Goal: Transaction & Acquisition: Purchase product/service

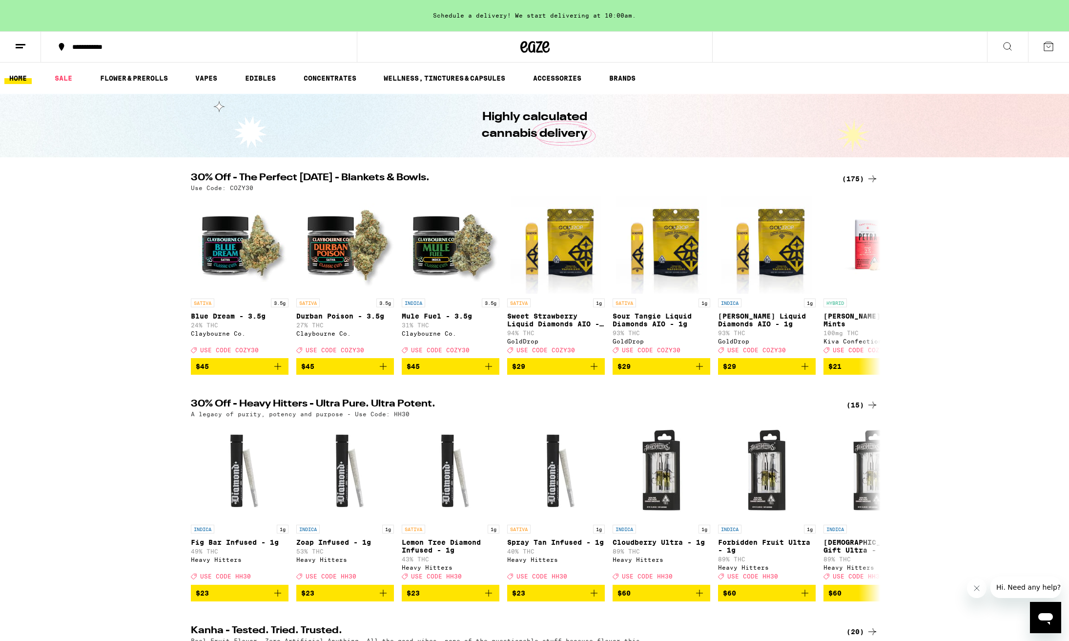
click at [855, 179] on div "(175)" at bounding box center [860, 179] width 36 height 12
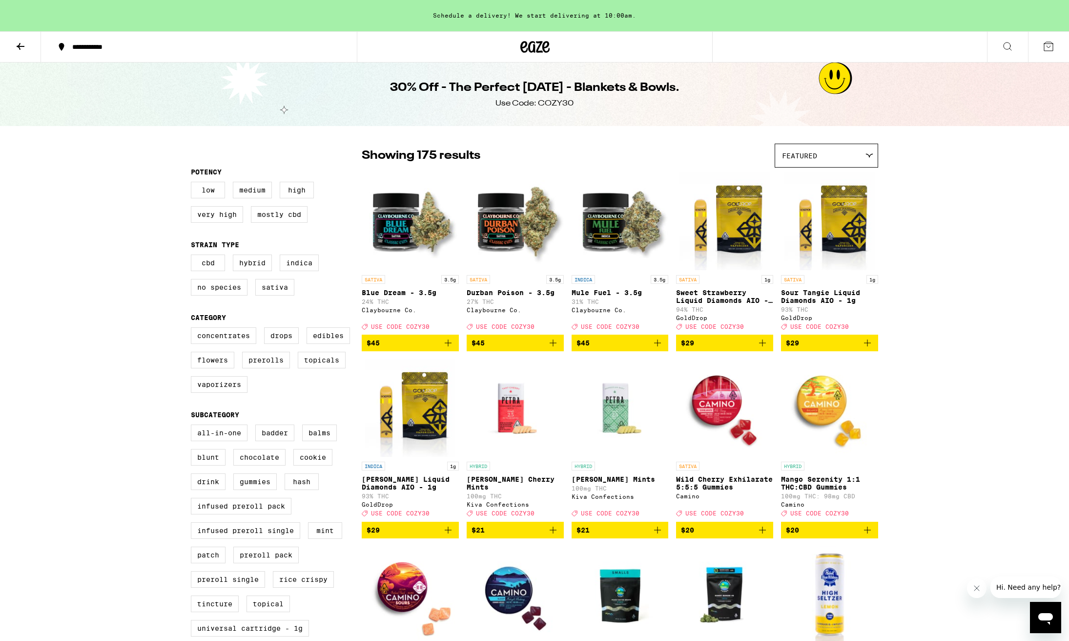
click at [978, 588] on icon "Close message from company" at bounding box center [977, 588] width 8 height 8
click at [219, 341] on label "Concentrates" at bounding box center [223, 335] width 65 height 17
click at [193, 329] on input "Concentrates" at bounding box center [193, 329] width 0 height 0
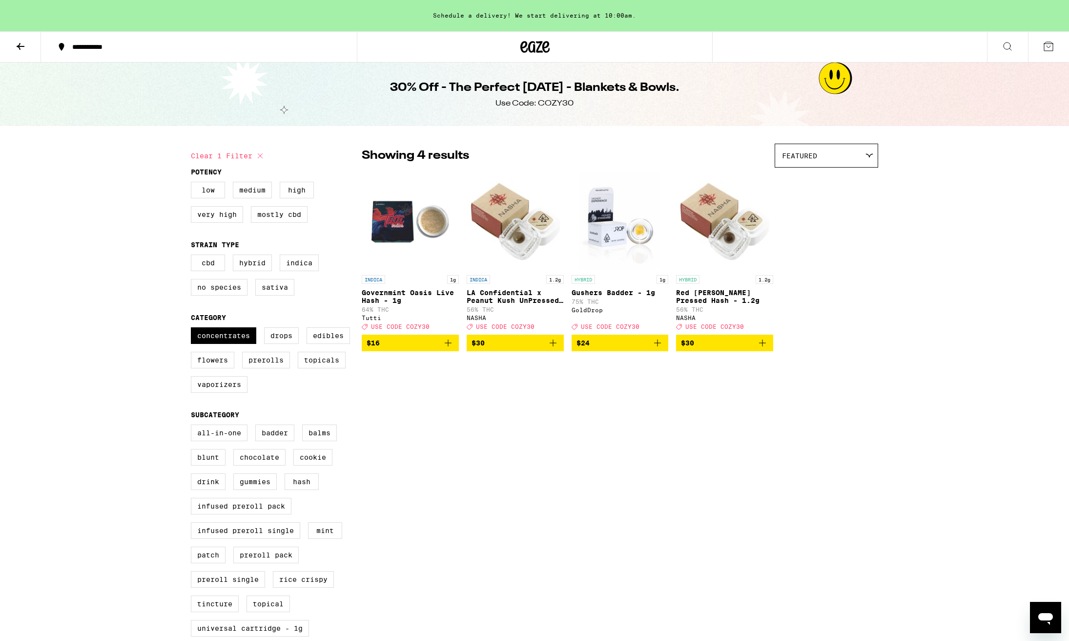
click at [448, 346] on icon "Add to bag" at bounding box center [448, 342] width 7 height 7
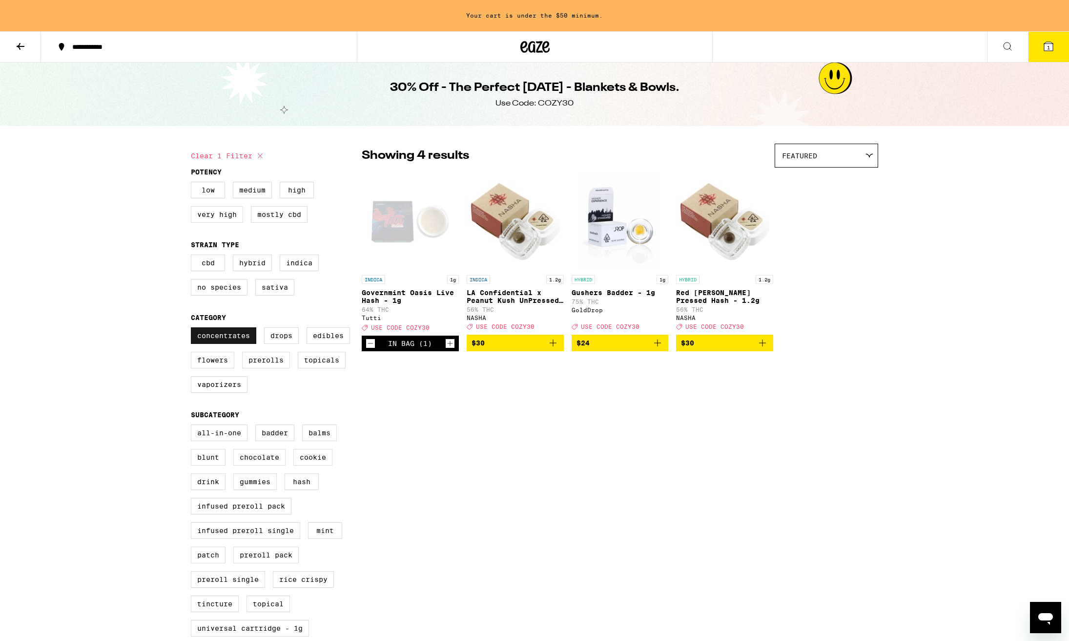
click at [245, 344] on label "Concentrates" at bounding box center [223, 335] width 65 height 17
click at [193, 329] on input "Concentrates" at bounding box center [193, 329] width 0 height 0
checkbox input "false"
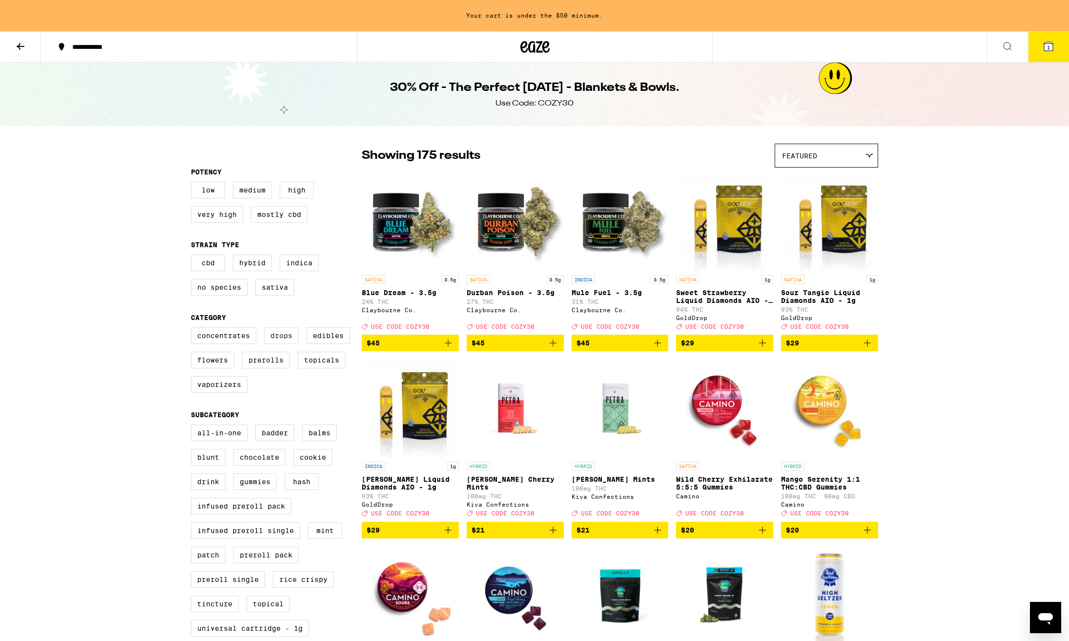
click at [289, 343] on label "Drops" at bounding box center [281, 335] width 35 height 17
click at [193, 329] on input "Drops" at bounding box center [193, 329] width 0 height 0
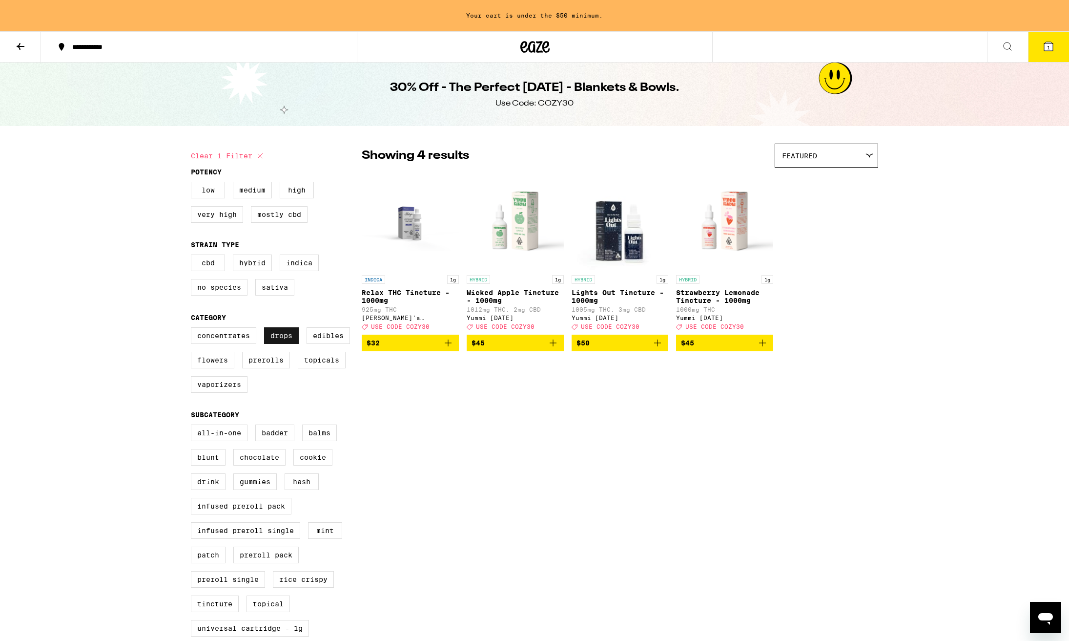
click at [288, 343] on label "Drops" at bounding box center [281, 335] width 35 height 17
click at [193, 329] on input "Drops" at bounding box center [193, 329] width 0 height 0
checkbox input "false"
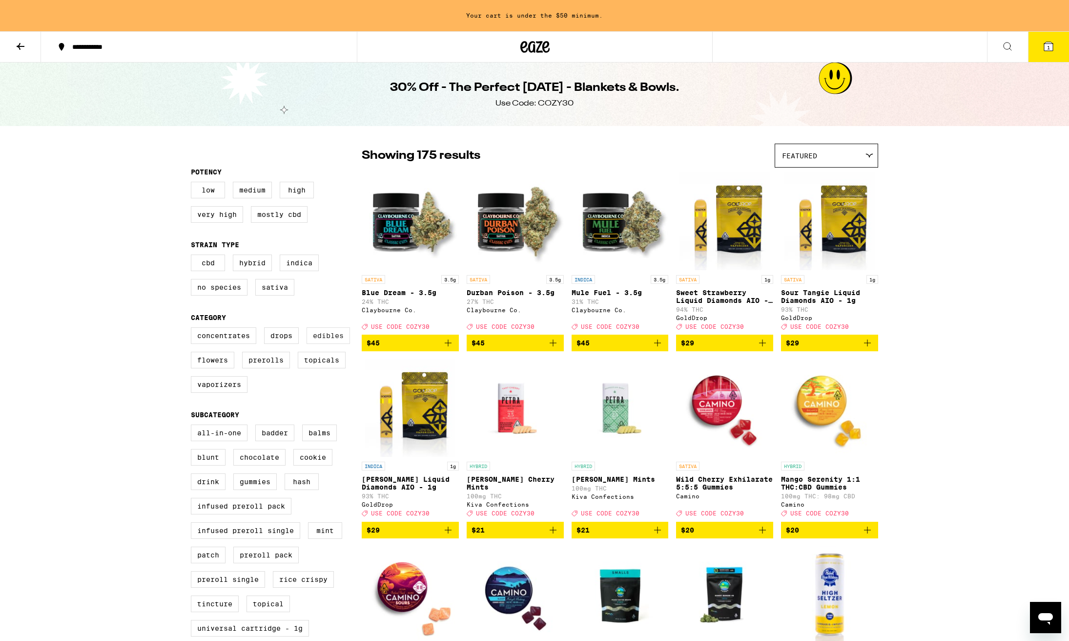
click at [321, 342] on label "Edibles" at bounding box center [328, 335] width 43 height 17
click at [193, 329] on input "Edibles" at bounding box center [193, 329] width 0 height 0
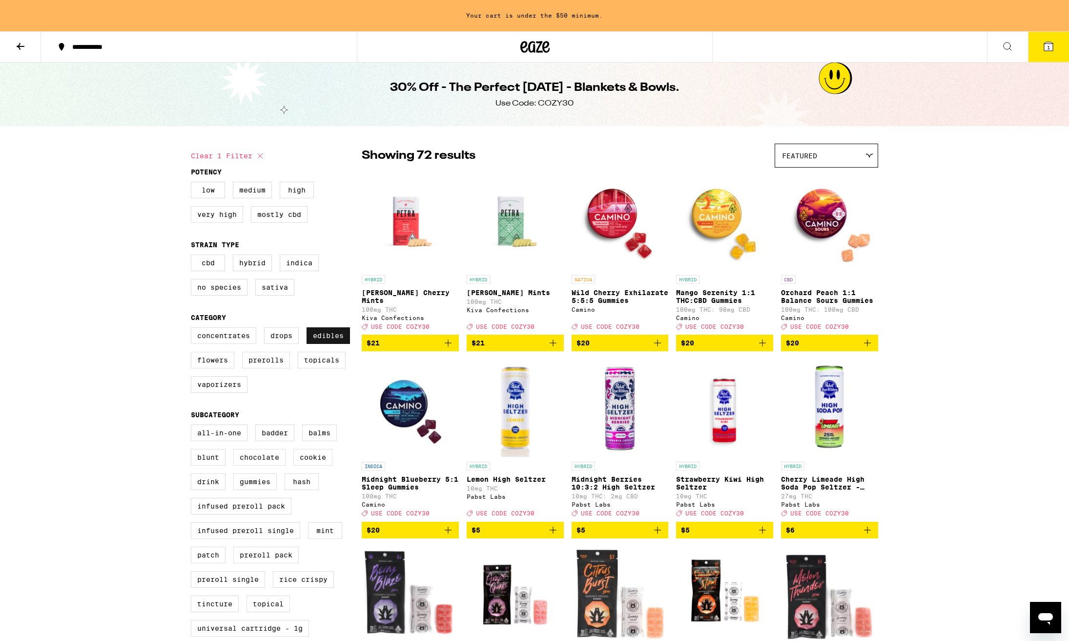
click at [321, 342] on label "Edibles" at bounding box center [328, 335] width 43 height 17
click at [193, 329] on input "Edibles" at bounding box center [193, 329] width 0 height 0
checkbox input "false"
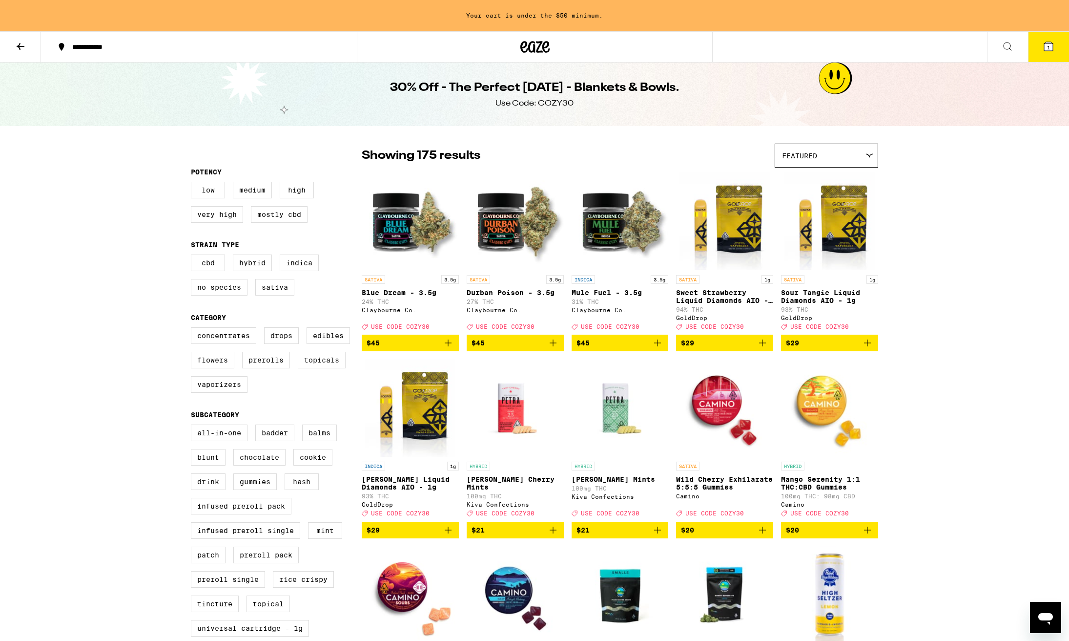
click at [327, 368] on label "Topicals" at bounding box center [322, 360] width 48 height 17
click at [193, 329] on input "Topicals" at bounding box center [193, 329] width 0 height 0
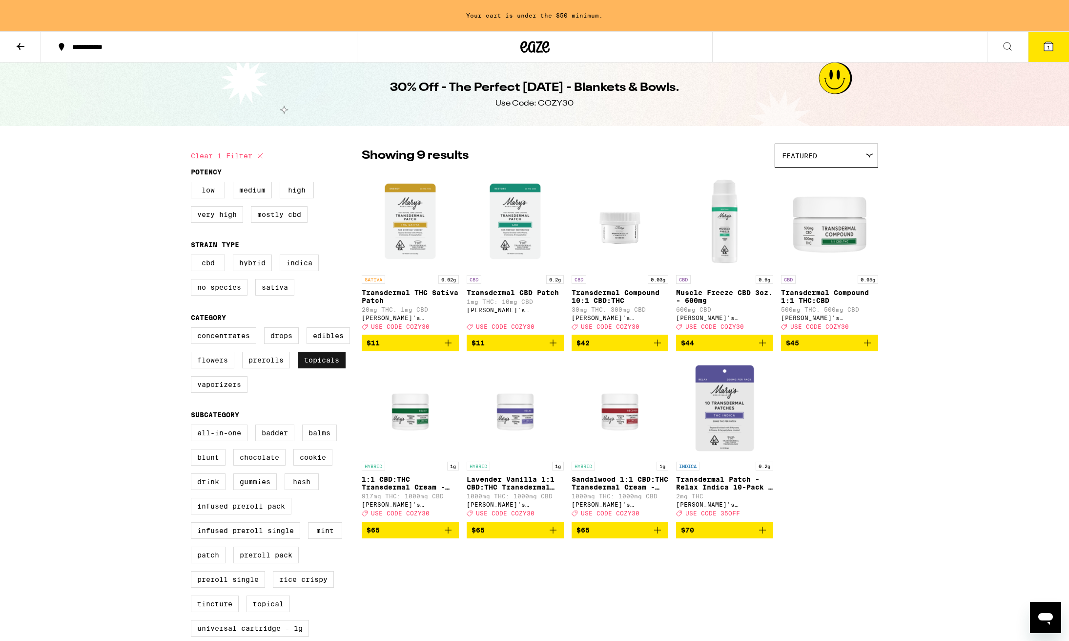
click at [323, 368] on label "Topicals" at bounding box center [322, 360] width 48 height 17
click at [193, 329] on input "Topicals" at bounding box center [193, 329] width 0 height 0
checkbox input "false"
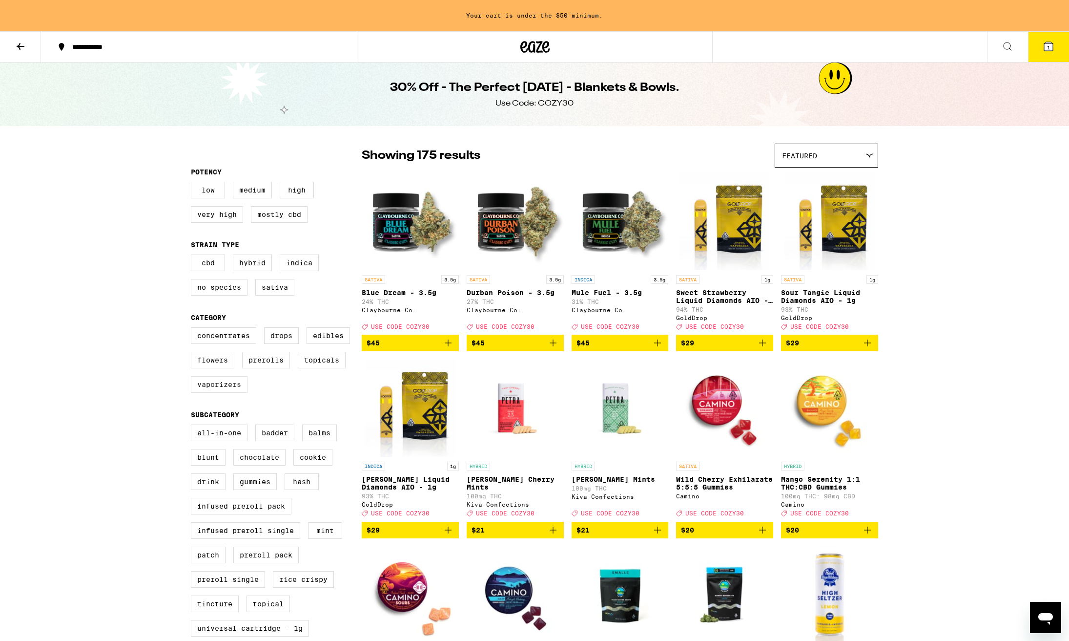
click at [224, 393] on label "Vaporizers" at bounding box center [219, 384] width 57 height 17
click at [193, 329] on input "Vaporizers" at bounding box center [193, 329] width 0 height 0
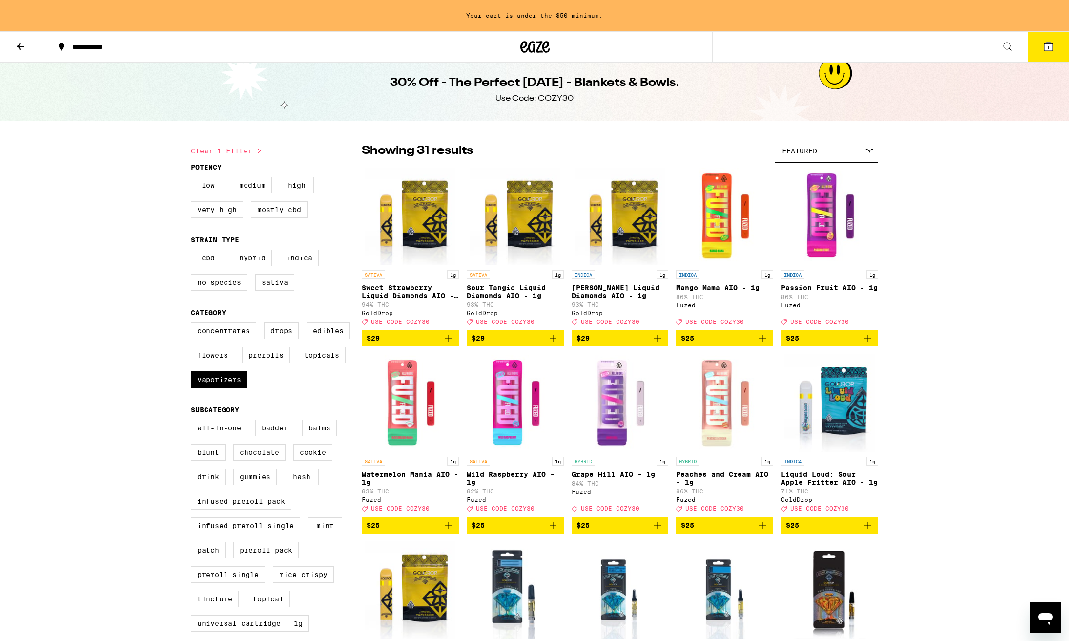
scroll to position [4, 0]
click at [239, 387] on label "Vaporizers" at bounding box center [219, 379] width 57 height 17
click at [193, 324] on input "Vaporizers" at bounding box center [193, 324] width 0 height 0
checkbox input "false"
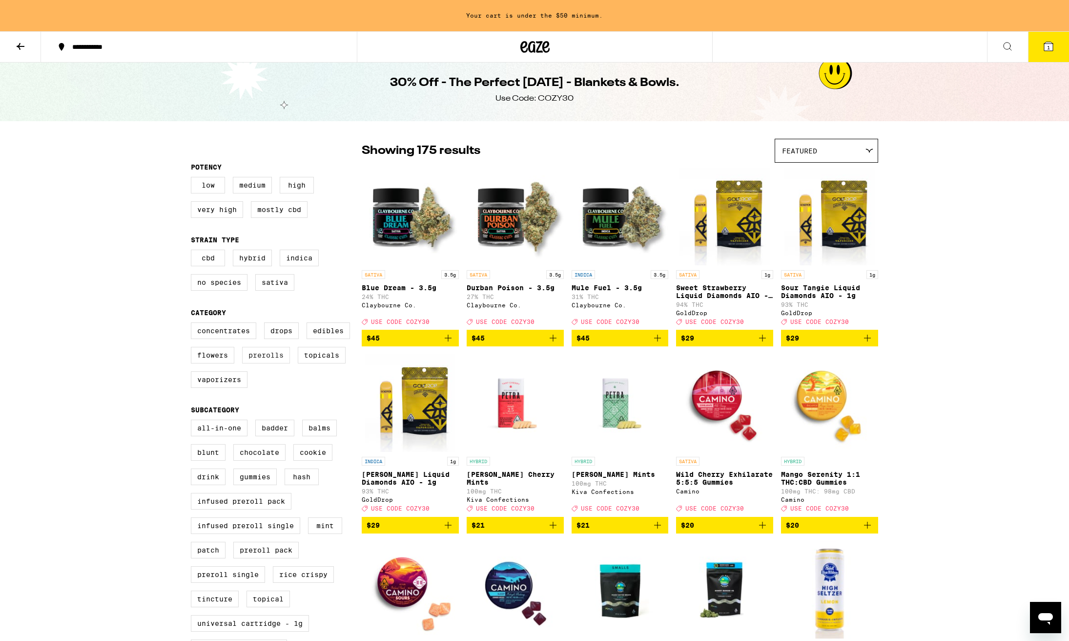
scroll to position [6, 0]
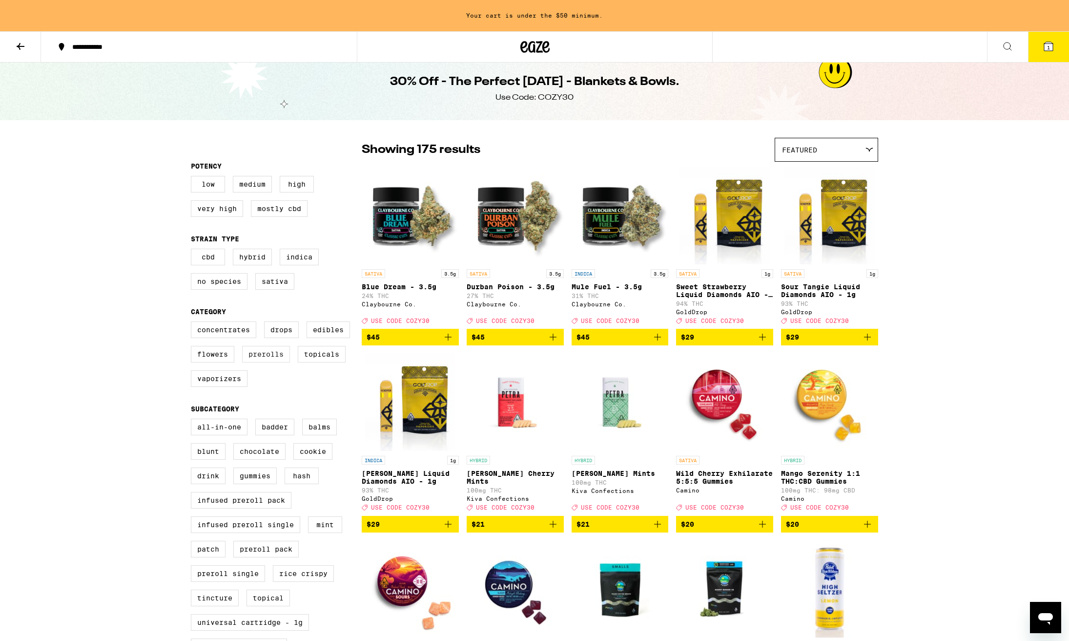
click at [268, 362] on label "Prerolls" at bounding box center [266, 354] width 48 height 17
click at [193, 323] on input "Prerolls" at bounding box center [193, 323] width 0 height 0
checkbox input "true"
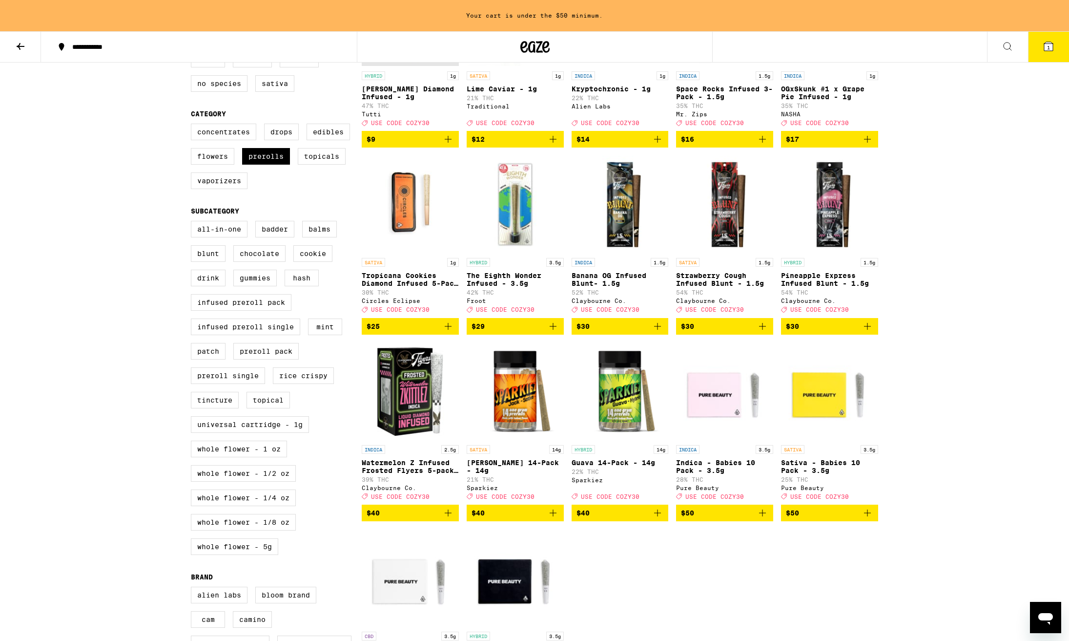
scroll to position [207, 0]
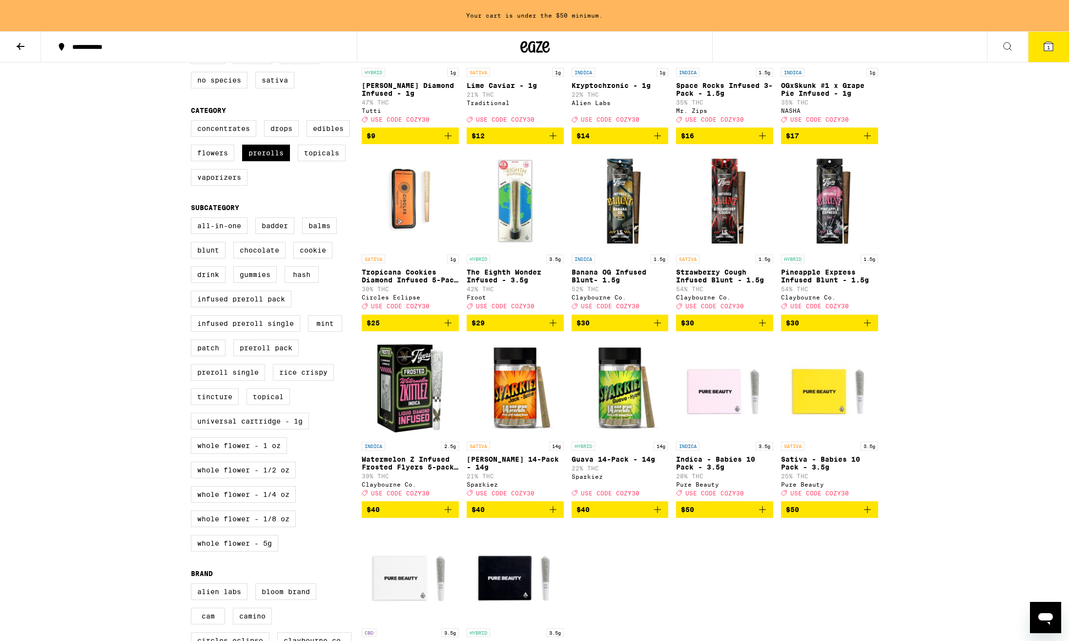
click at [551, 513] on icon "Add to bag" at bounding box center [553, 509] width 7 height 7
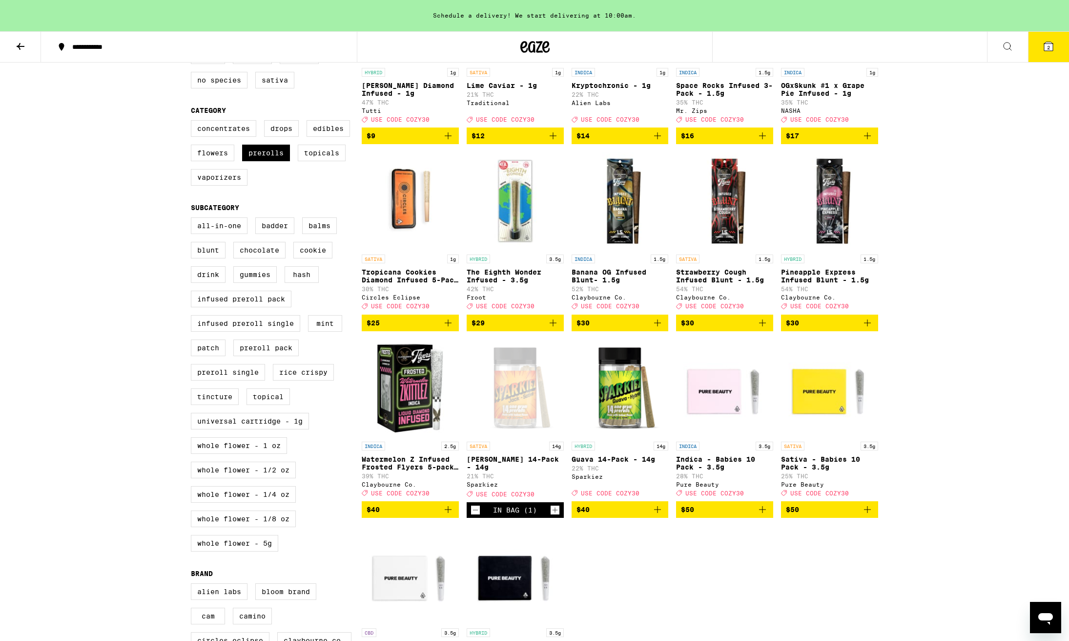
click at [656, 515] on icon "Add to bag" at bounding box center [658, 509] width 12 height 12
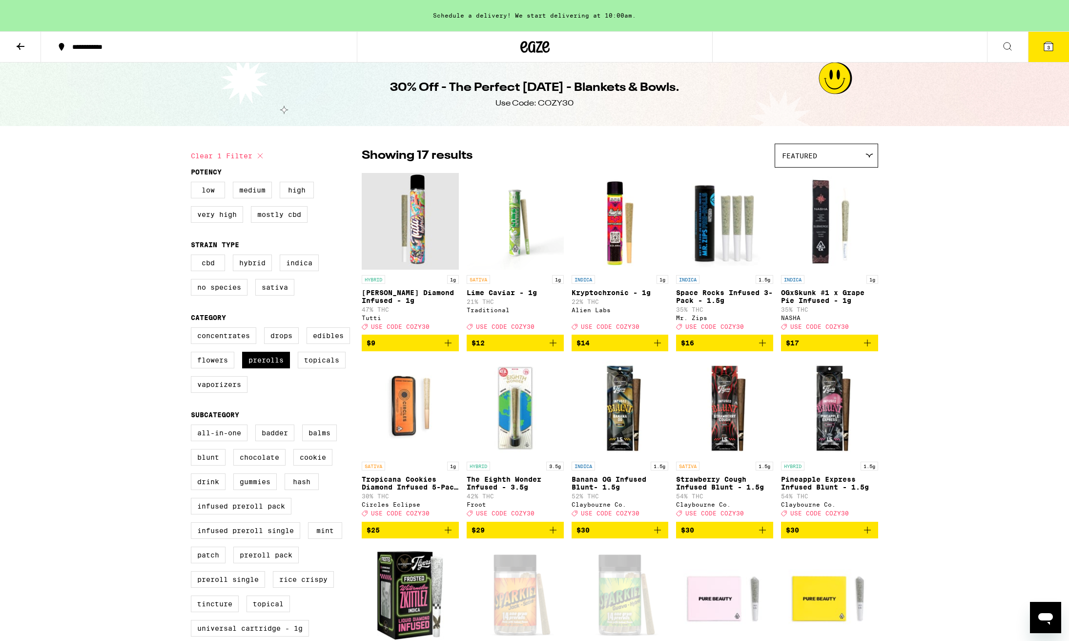
scroll to position [0, 0]
click at [216, 367] on label "Flowers" at bounding box center [212, 360] width 43 height 17
click at [193, 329] on input "Flowers" at bounding box center [193, 329] width 0 height 0
checkbox input "true"
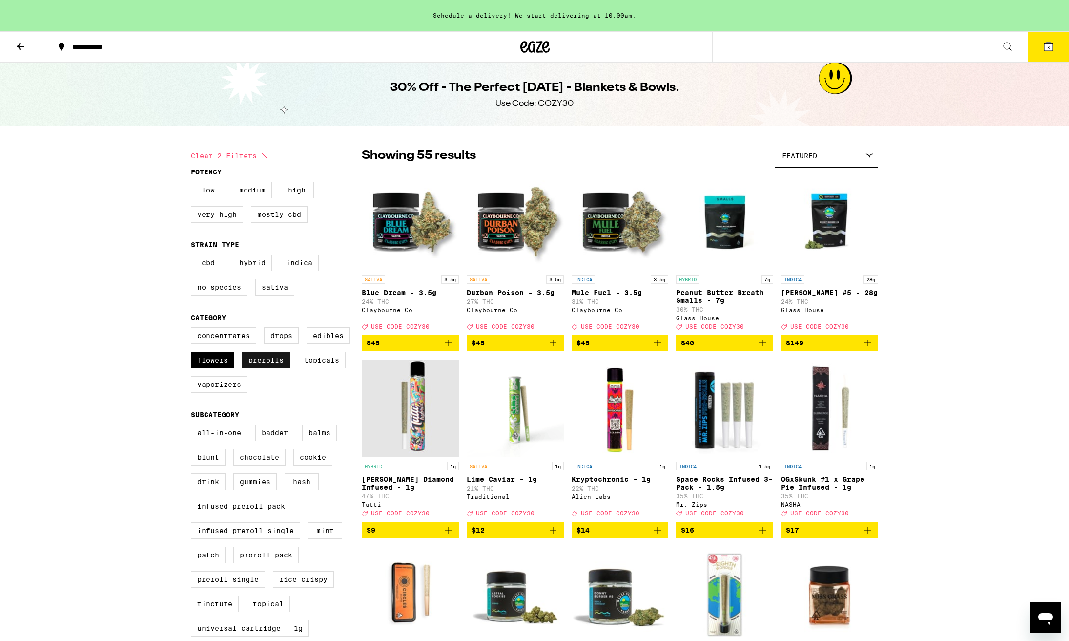
click at [270, 367] on label "Prerolls" at bounding box center [266, 360] width 48 height 17
click at [193, 329] on input "Prerolls" at bounding box center [193, 329] width 0 height 0
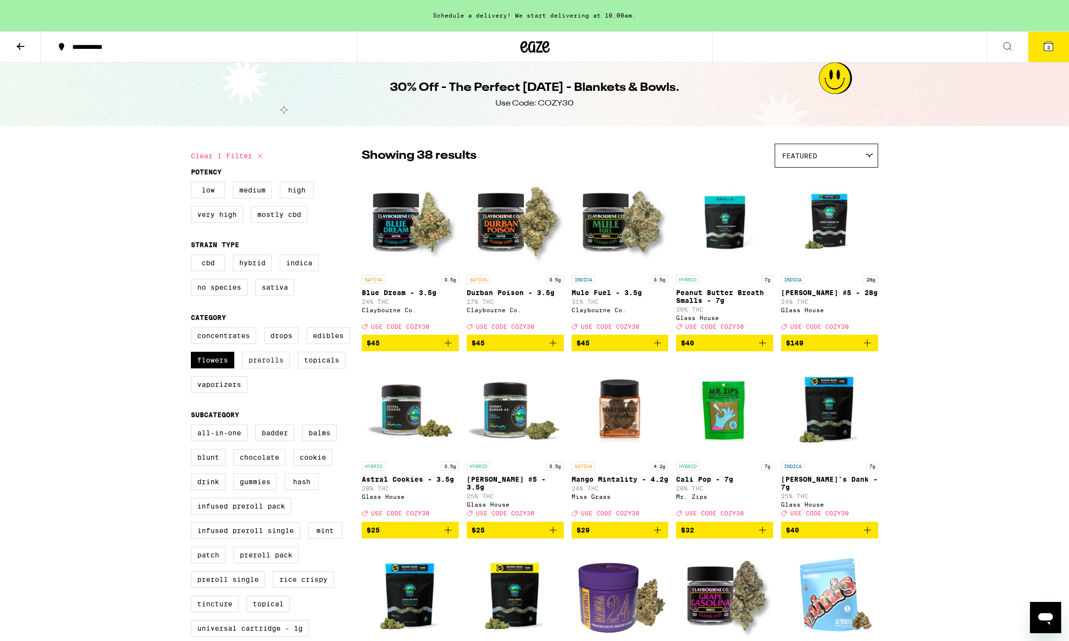
click at [265, 368] on label "Prerolls" at bounding box center [266, 360] width 48 height 17
click at [193, 329] on input "Prerolls" at bounding box center [193, 329] width 0 height 0
checkbox input "true"
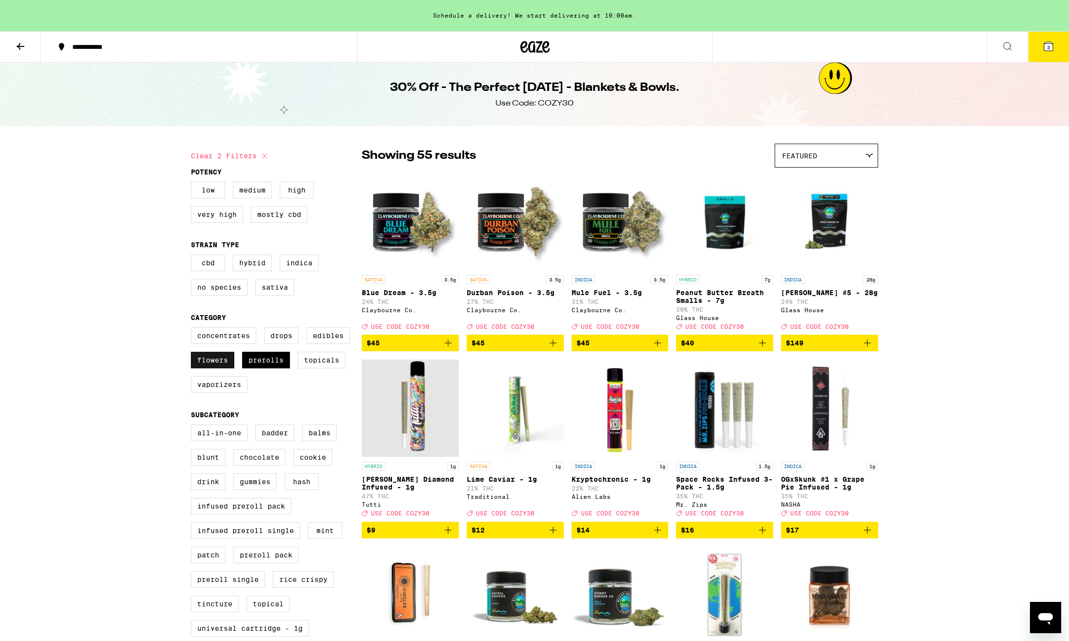
click at [212, 367] on label "Flowers" at bounding box center [212, 360] width 43 height 17
click at [193, 329] on input "Flowers" at bounding box center [193, 329] width 0 height 0
checkbox input "false"
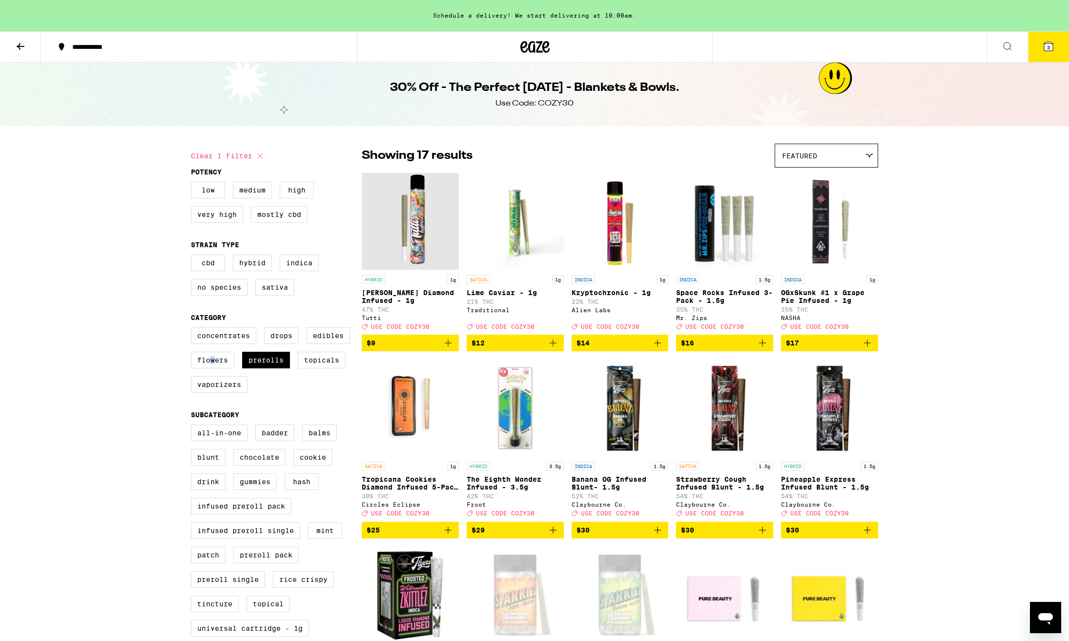
click at [1049, 45] on span "3" at bounding box center [1048, 47] width 3 height 6
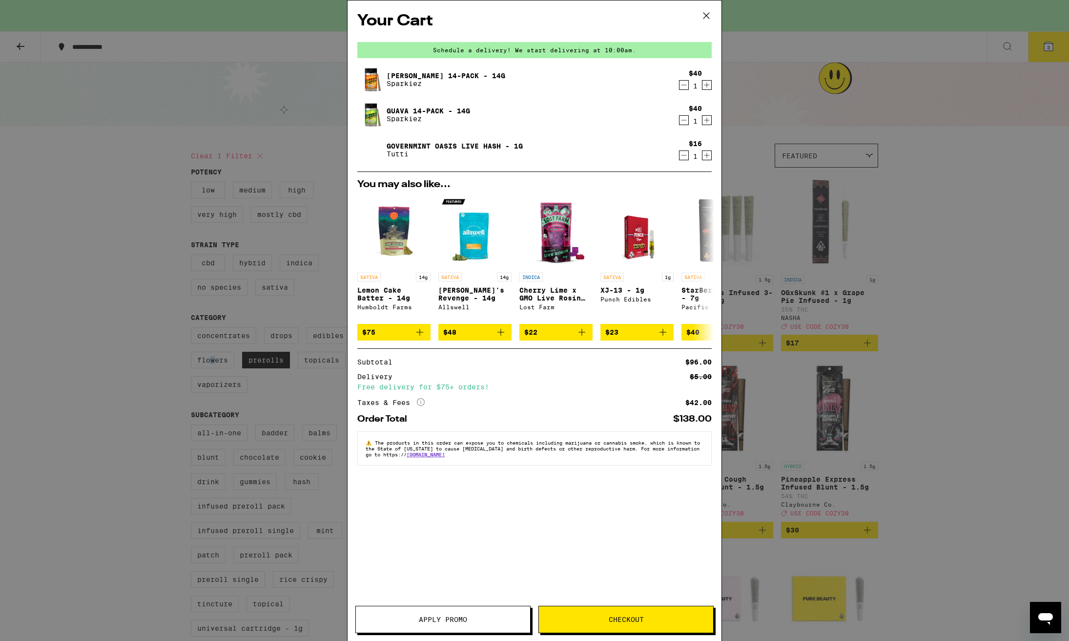
click at [438, 619] on span "Apply Promo" at bounding box center [443, 619] width 48 height 7
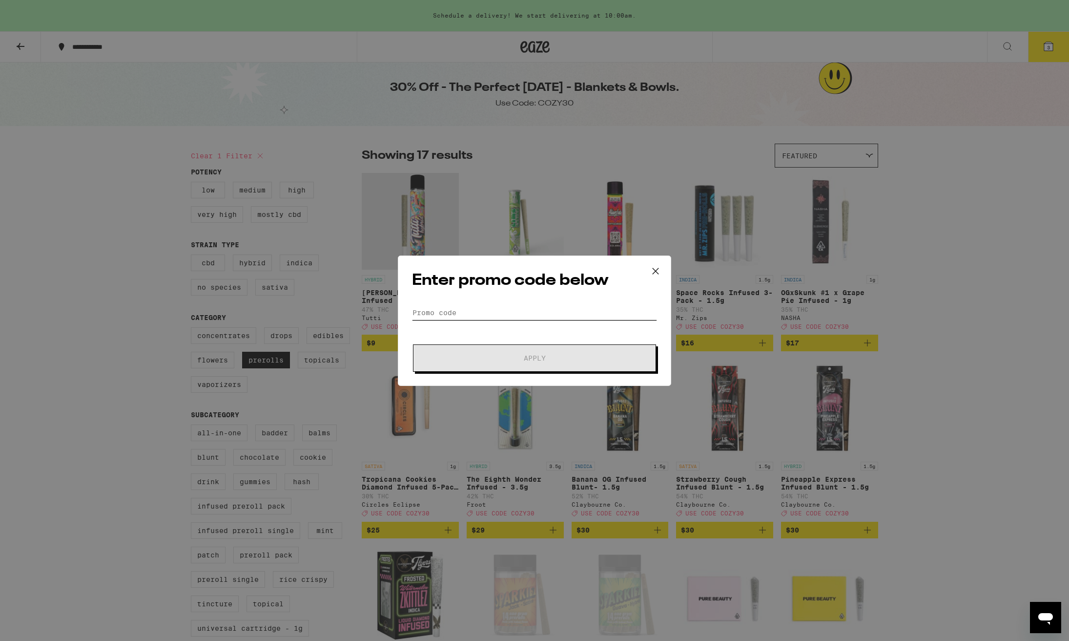
click at [474, 316] on input "Promo Code" at bounding box center [534, 312] width 245 height 15
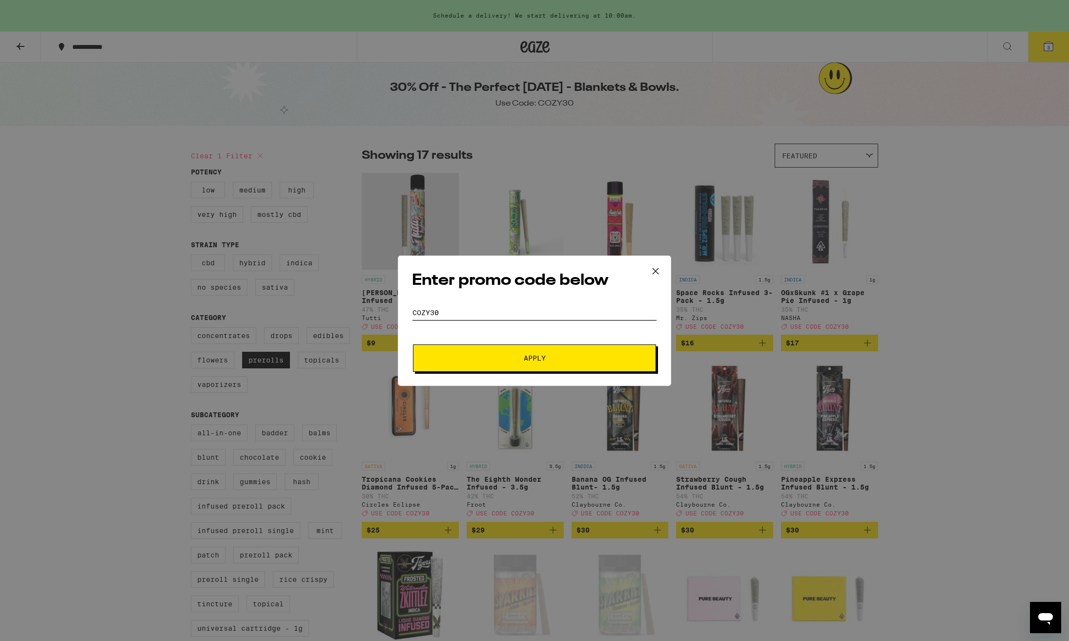
type input "cozy30"
click at [574, 360] on span "Apply" at bounding box center [535, 357] width 176 height 7
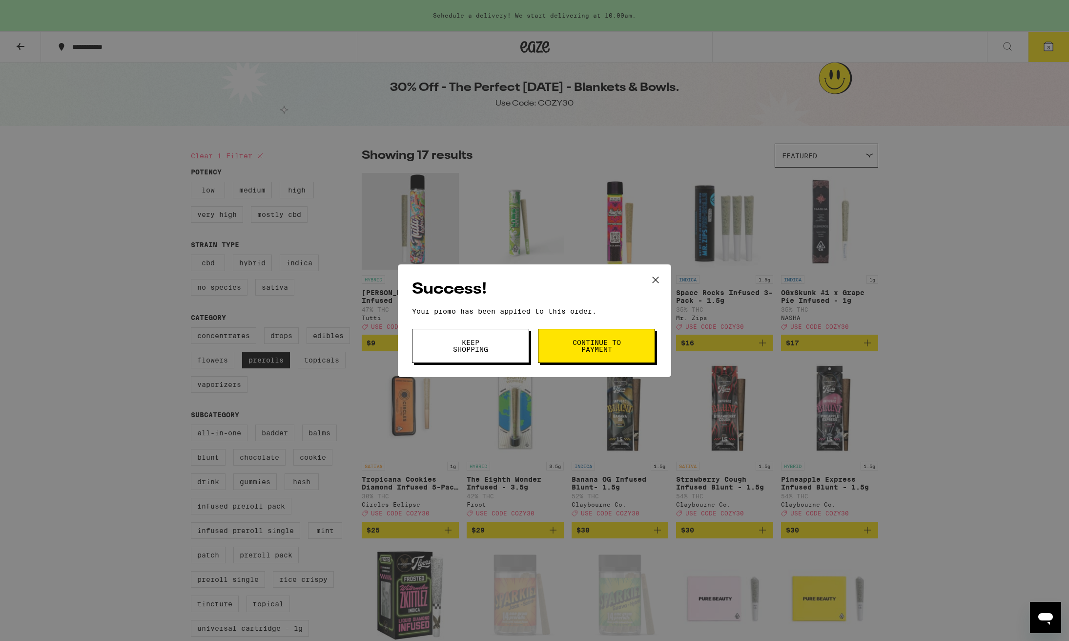
click at [665, 381] on div "Success! Your promo has been applied to this order. Promo Code cozy30 Keep Shop…" at bounding box center [534, 320] width 1069 height 641
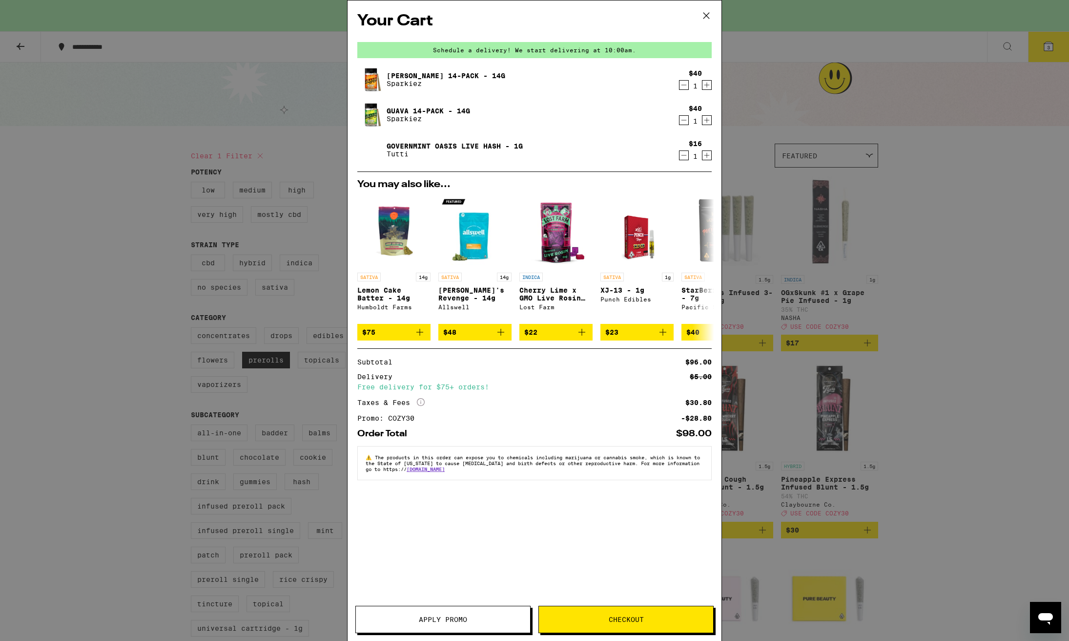
click at [987, 393] on div "Your Cart Schedule a delivery! We start delivering at 10:00am. [PERSON_NAME] 14…" at bounding box center [534, 320] width 1069 height 641
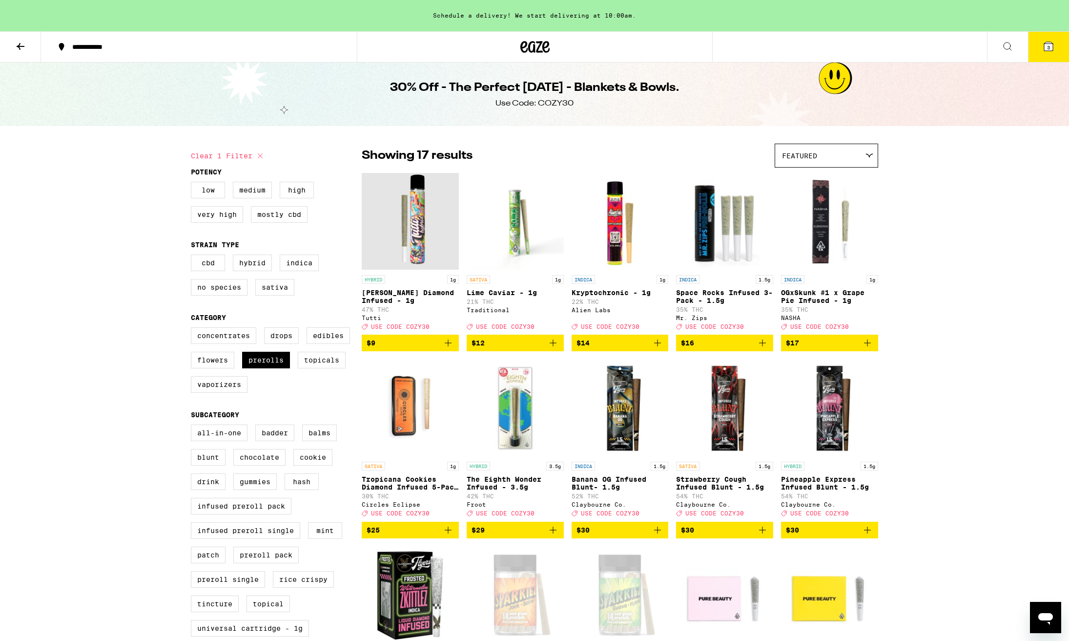
click at [20, 45] on icon at bounding box center [21, 46] width 8 height 7
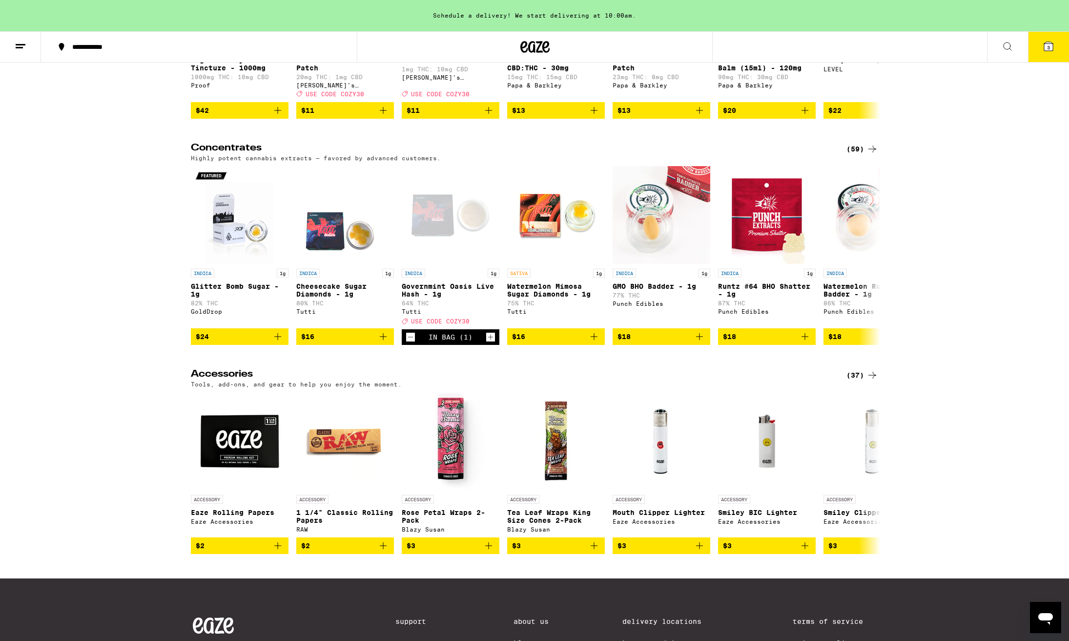
scroll to position [4029, 0]
click at [19, 43] on icon at bounding box center [21, 47] width 12 height 12
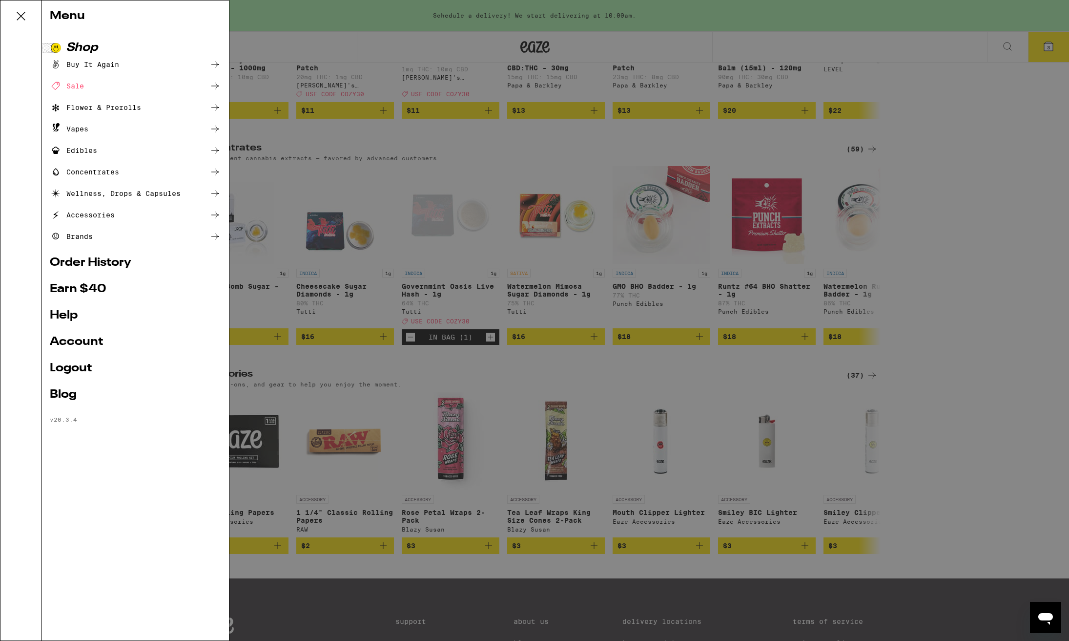
click at [103, 263] on link "Order History" at bounding box center [135, 263] width 171 height 12
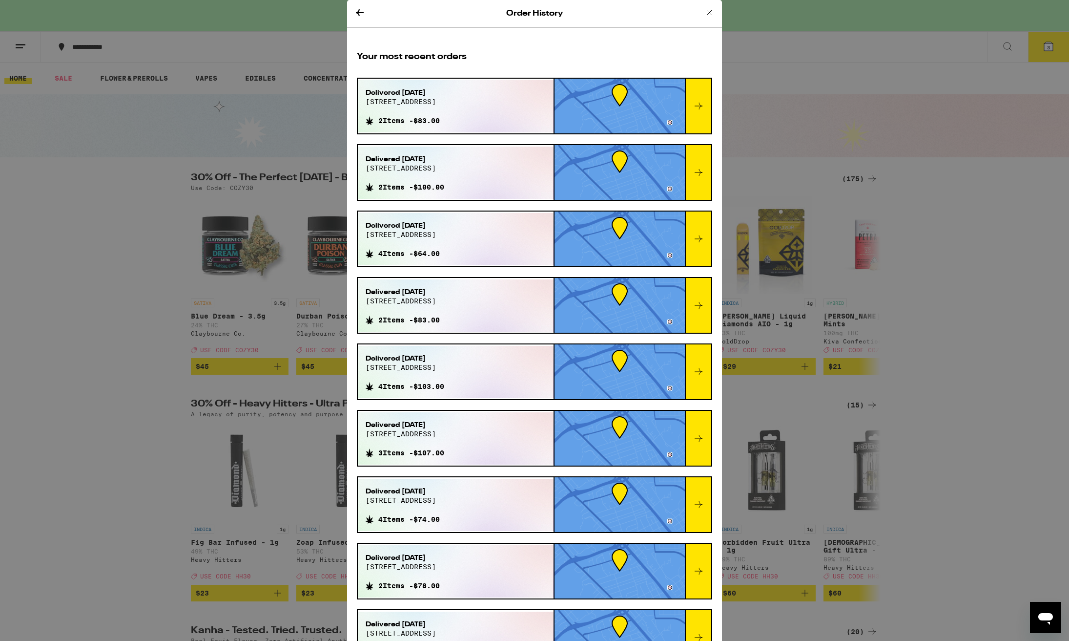
click at [701, 109] on icon at bounding box center [699, 106] width 12 height 12
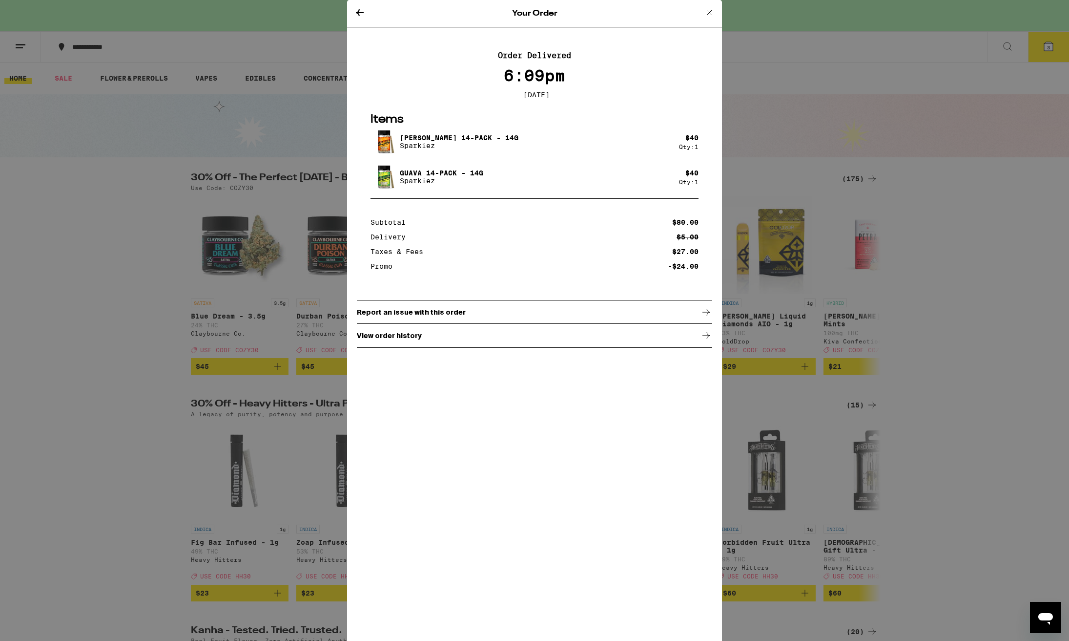
click at [710, 14] on icon at bounding box center [710, 13] width 12 height 12
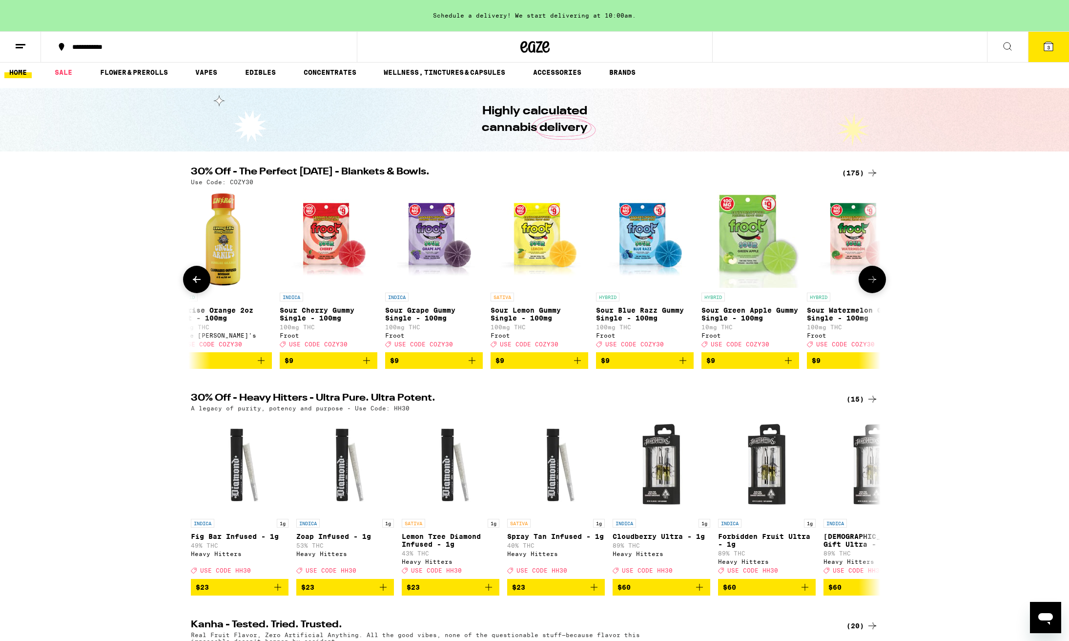
scroll to position [0, 2868]
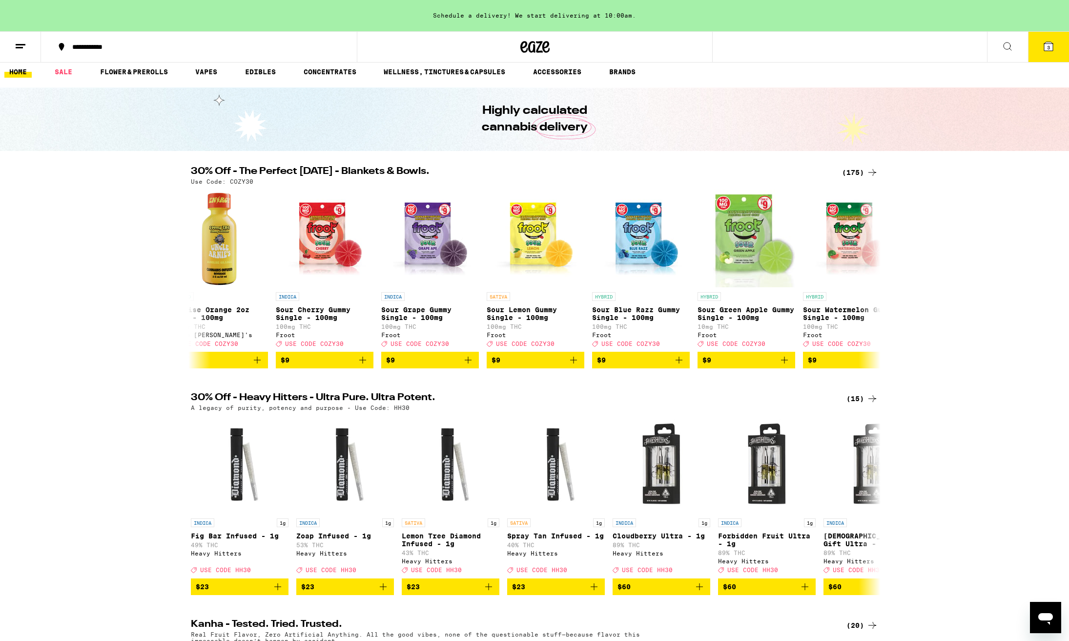
click at [855, 173] on div "(175)" at bounding box center [860, 172] width 36 height 12
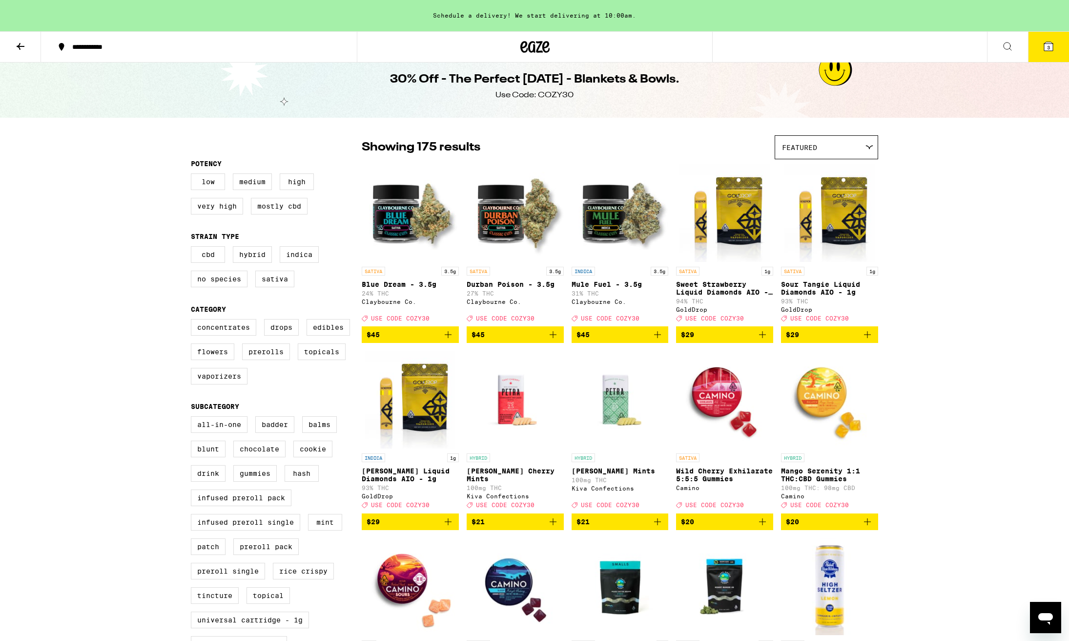
scroll to position [1, 0]
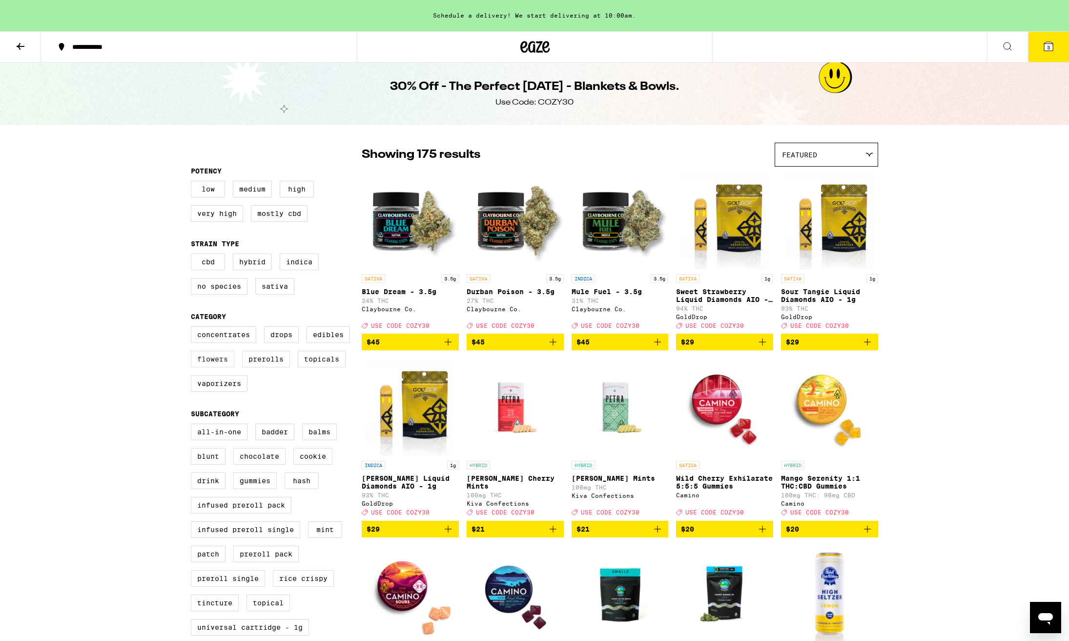
click at [217, 367] on label "Flowers" at bounding box center [212, 359] width 43 height 17
click at [193, 328] on input "Flowers" at bounding box center [193, 328] width 0 height 0
checkbox input "true"
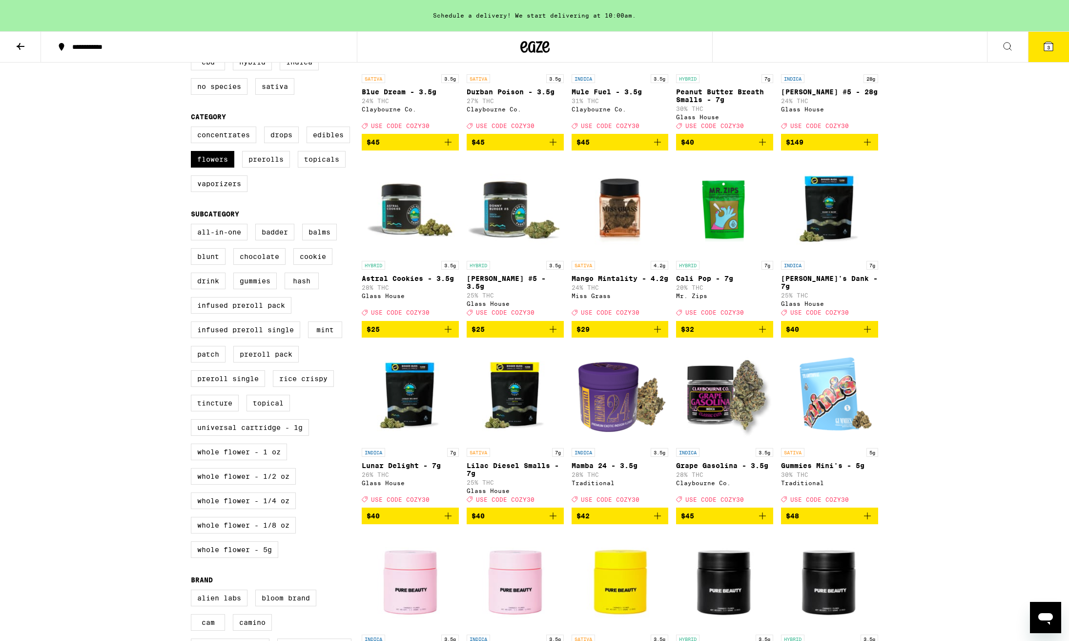
scroll to position [200, 0]
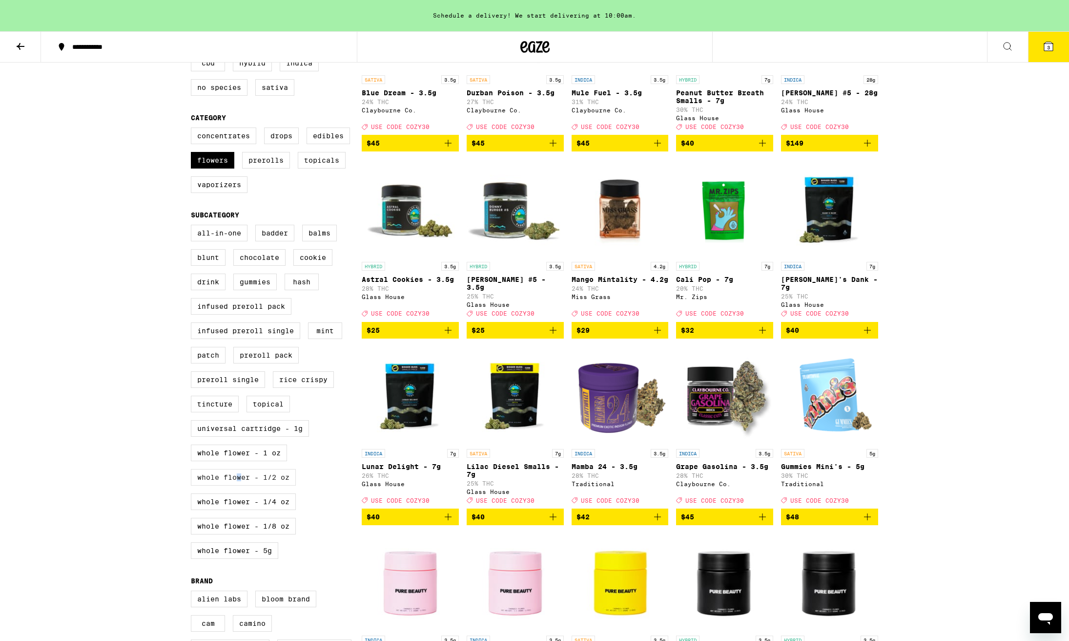
click at [239, 485] on label "Whole Flower - 1/2 oz" at bounding box center [243, 477] width 105 height 17
click at [193, 227] on input "Whole Flower - 1/2 oz" at bounding box center [193, 226] width 0 height 0
checkbox input "true"
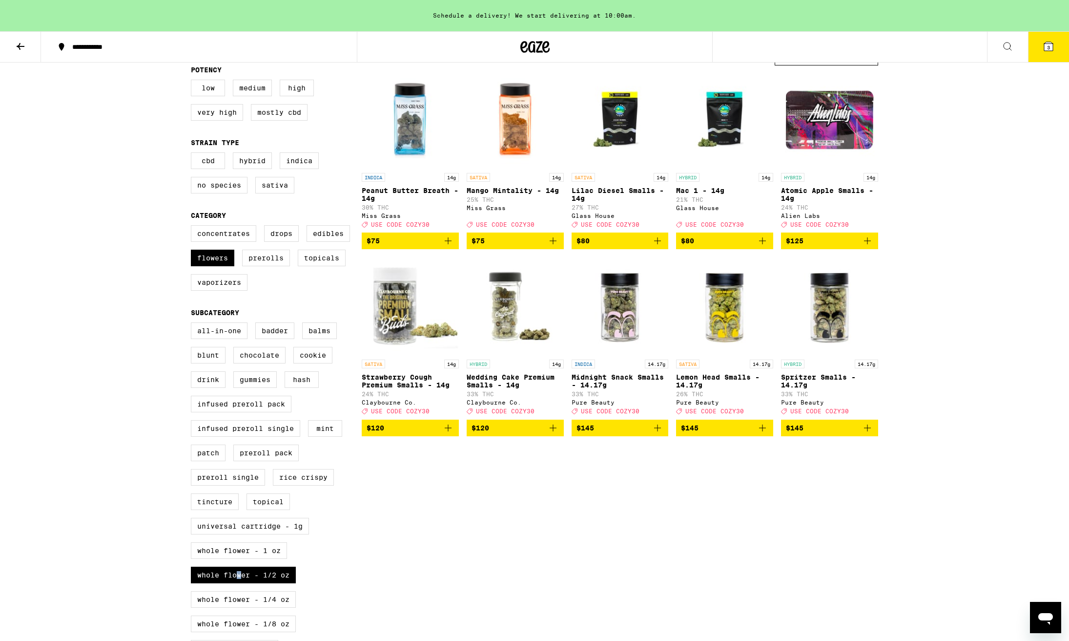
scroll to position [102, 0]
